Goal: Find specific page/section: Find specific page/section

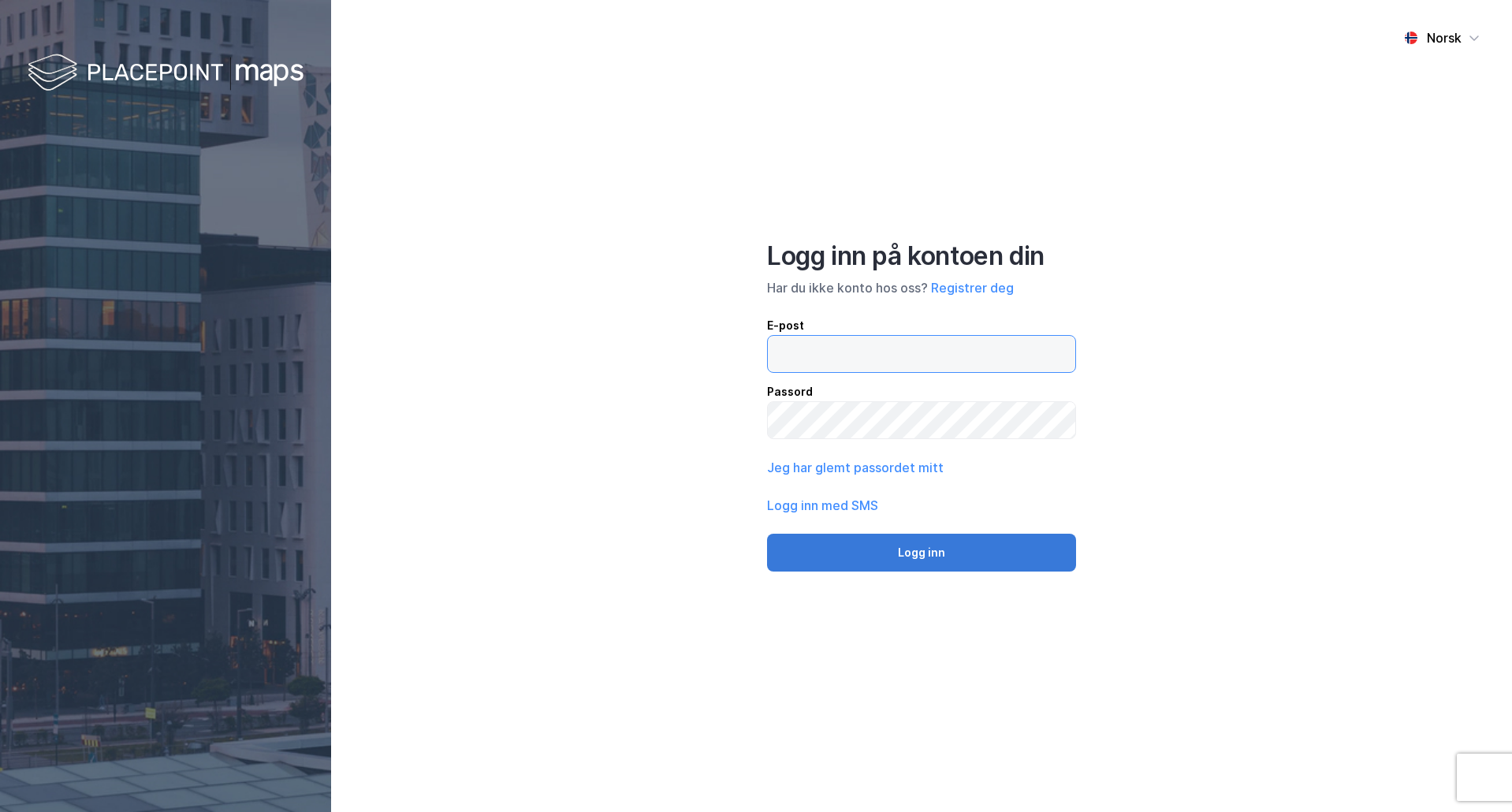
type input "[PERSON_NAME][EMAIL_ADDRESS][DOMAIN_NAME]"
click at [954, 557] on button "Logg inn" at bounding box center [921, 552] width 309 height 38
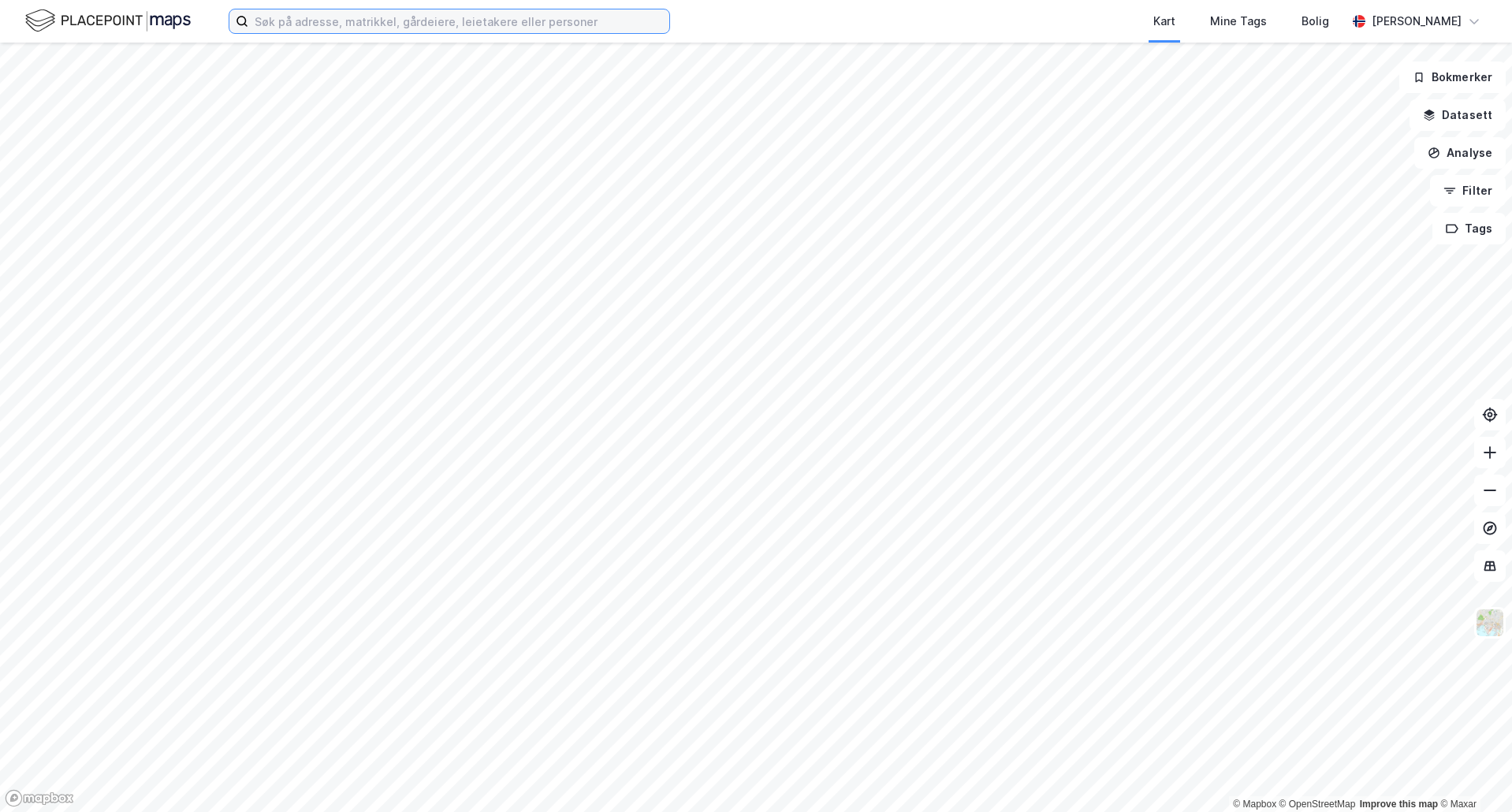
click at [333, 25] on input at bounding box center [458, 21] width 421 height 24
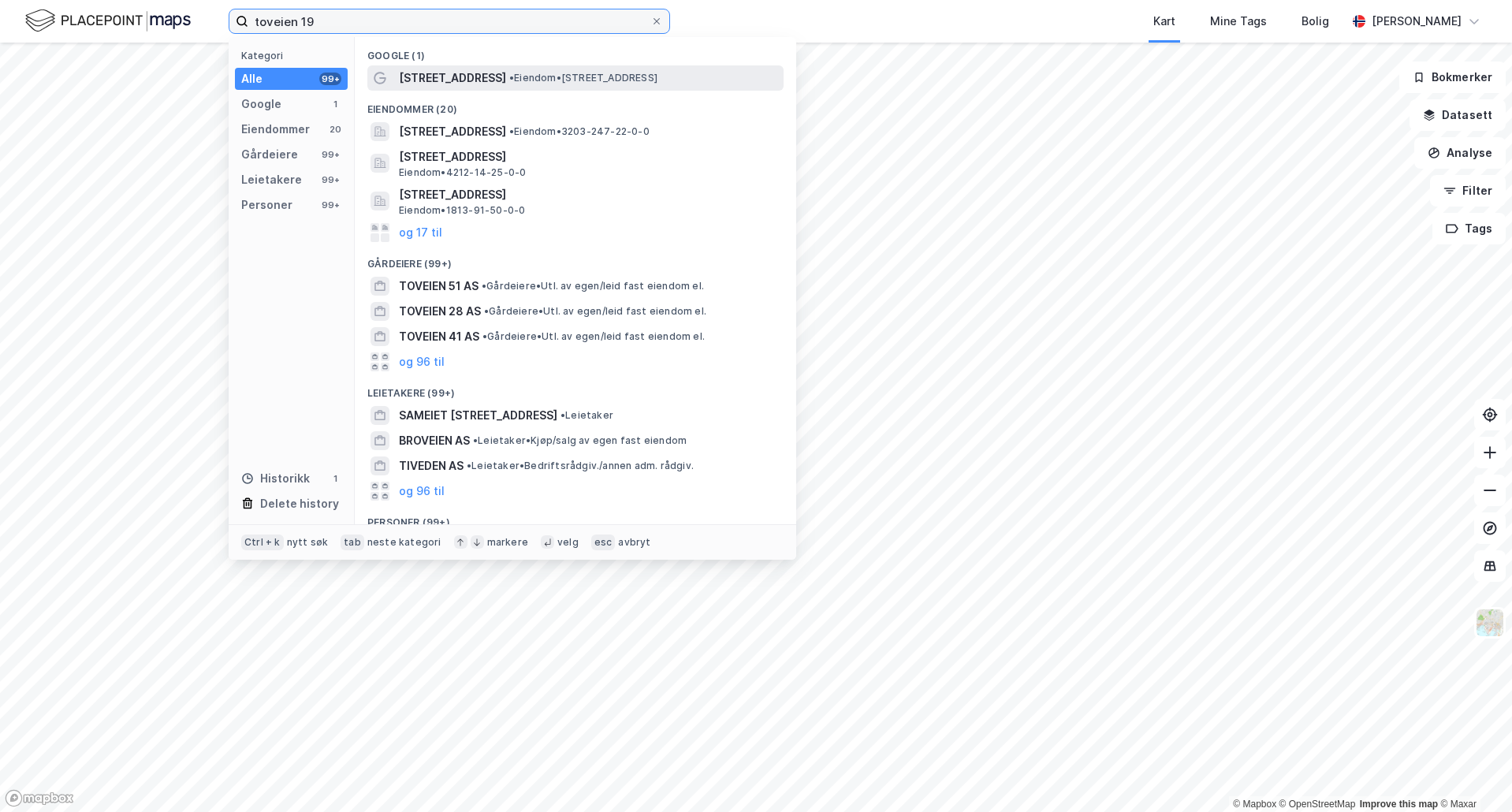
type input "toveien 19"
click at [522, 71] on span "• Eiendom • [STREET_ADDRESS]" at bounding box center [584, 77] width 148 height 13
